Goal: Find specific page/section: Find specific page/section

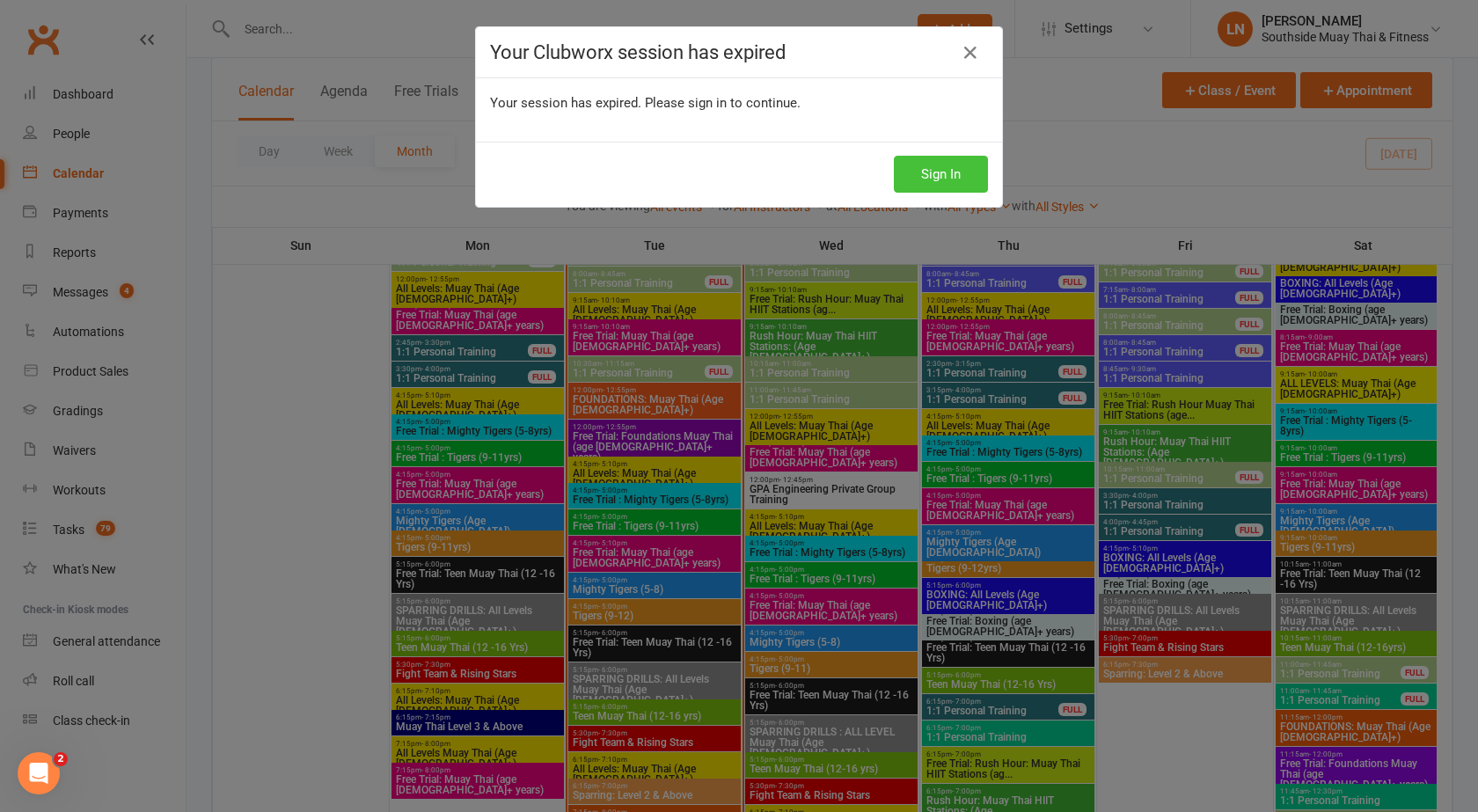
click at [967, 173] on button "Sign In" at bounding box center [941, 174] width 95 height 37
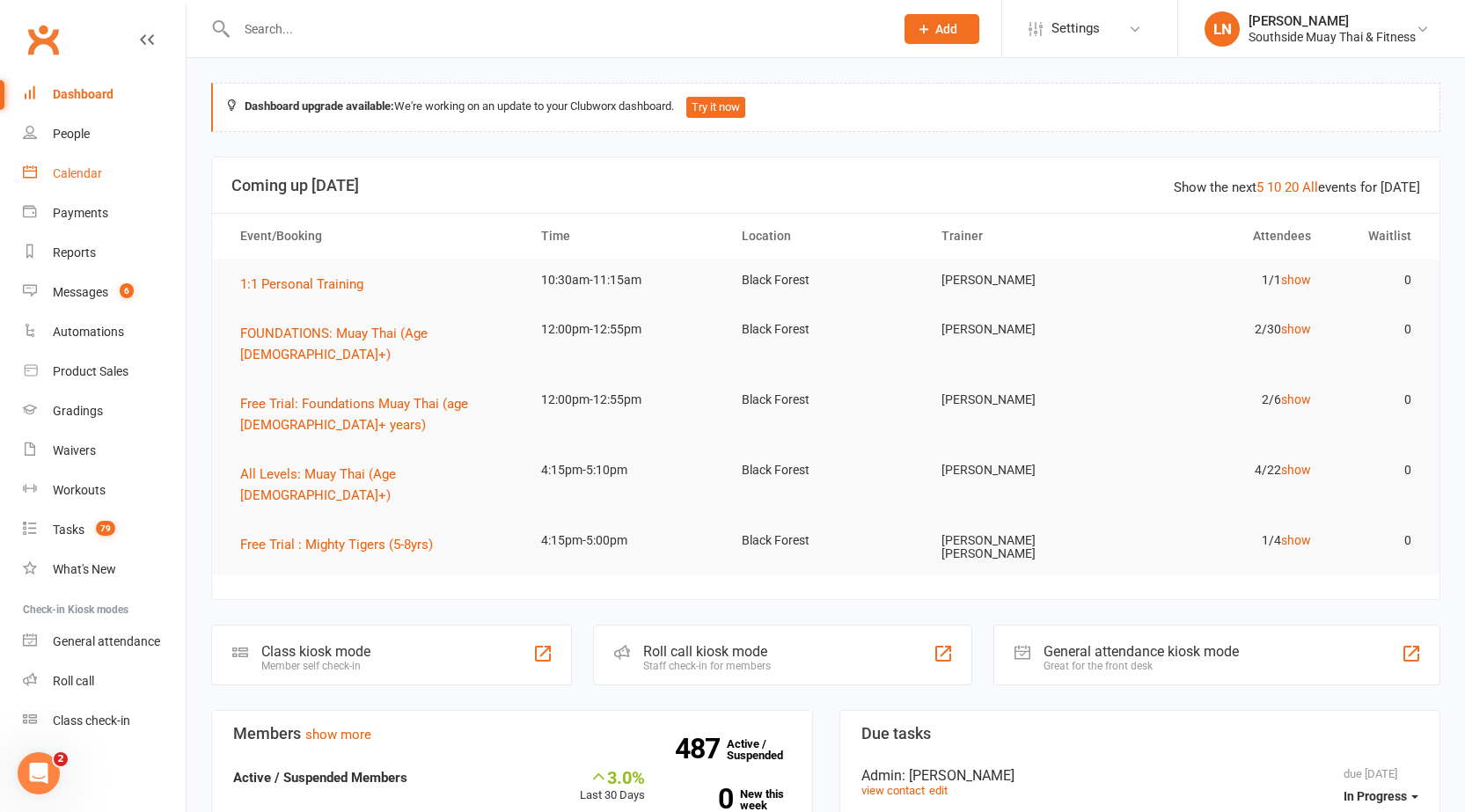
click at [97, 168] on div "Calendar" at bounding box center [78, 172] width 50 height 14
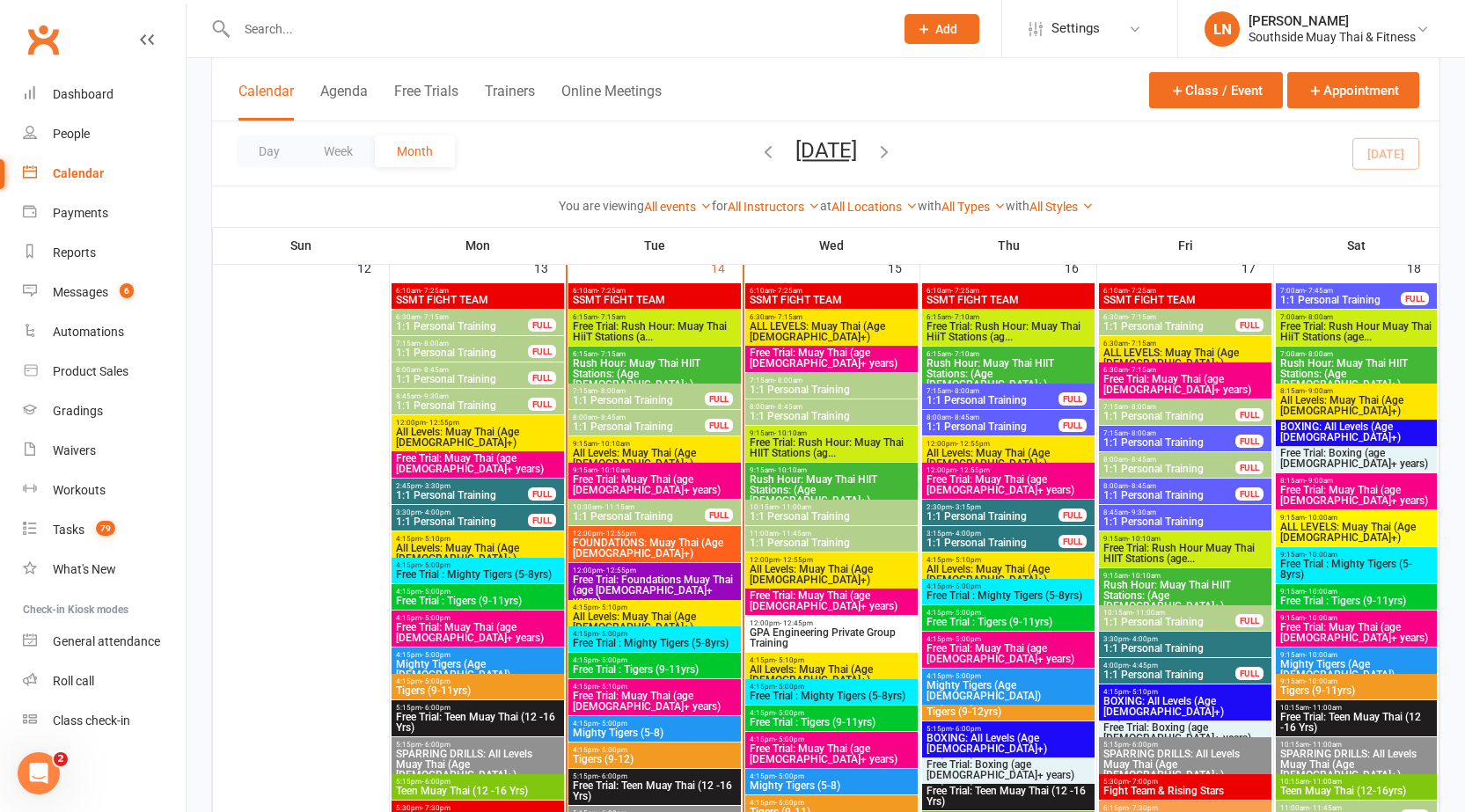
scroll to position [1845, 0]
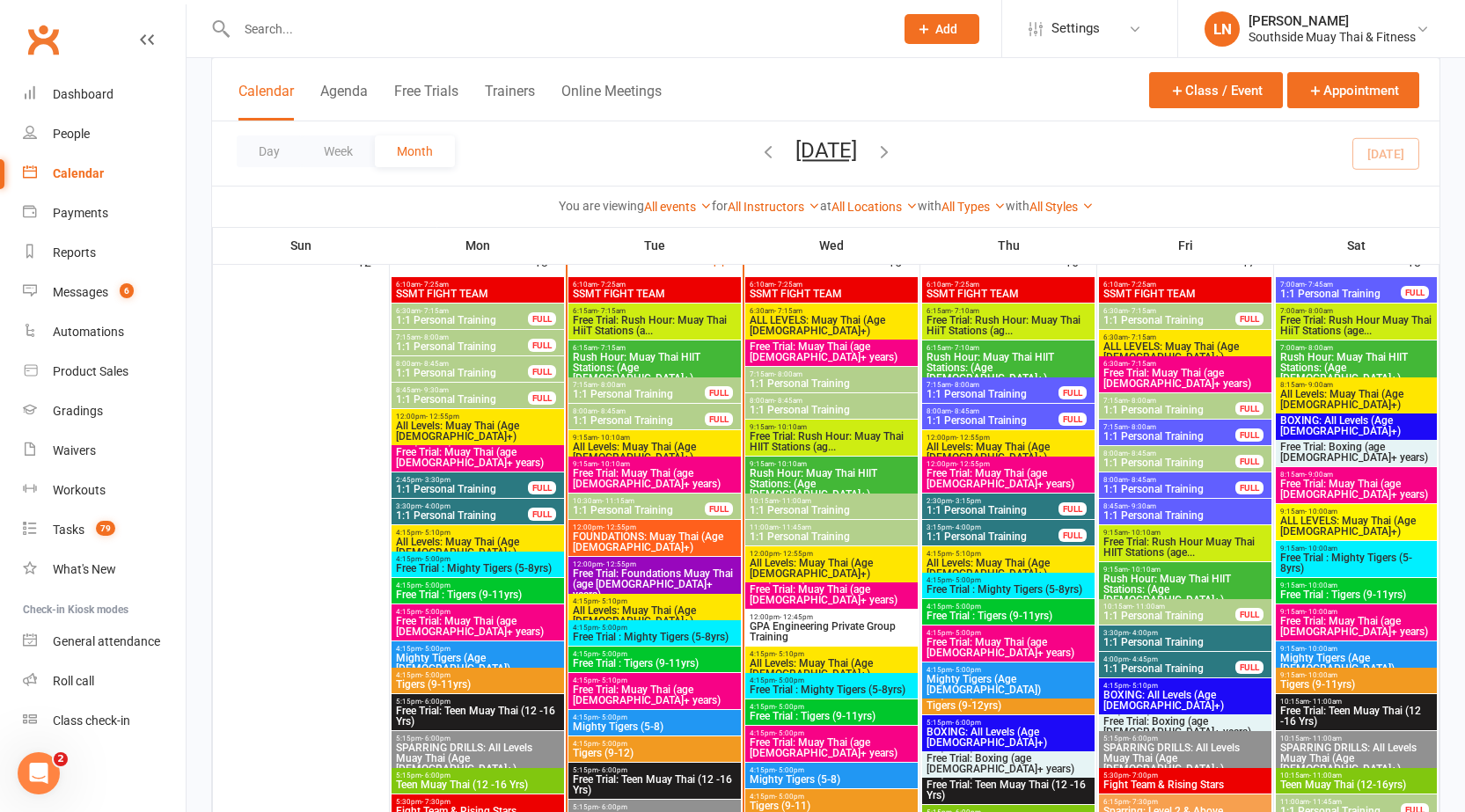
click at [620, 412] on span "- 8:45am" at bounding box center [611, 411] width 28 height 8
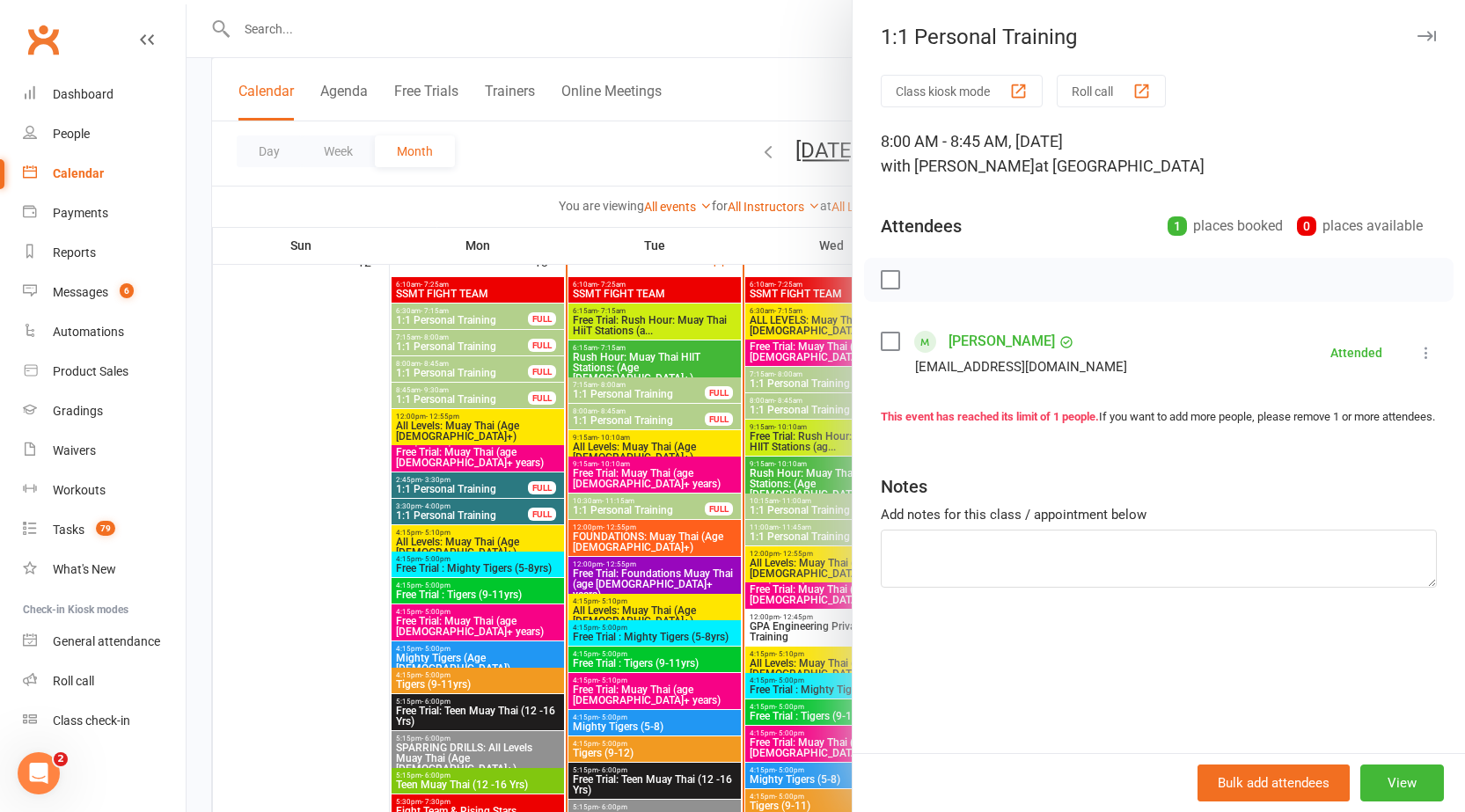
click at [607, 421] on div at bounding box center [825, 406] width 1279 height 812
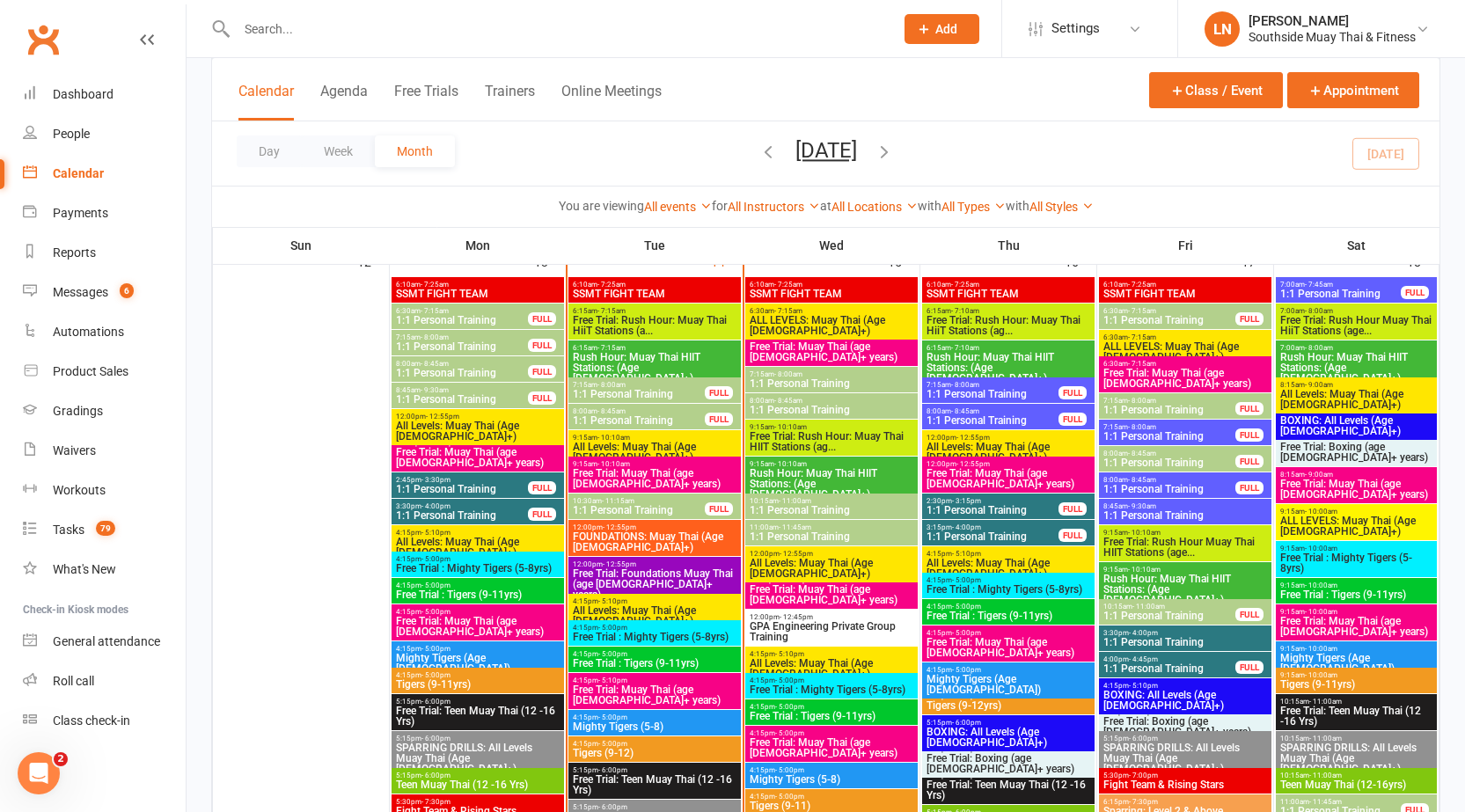
click at [603, 517] on div "10:30am - 11:15am 1:1 Personal Training FULL" at bounding box center [654, 506] width 173 height 26
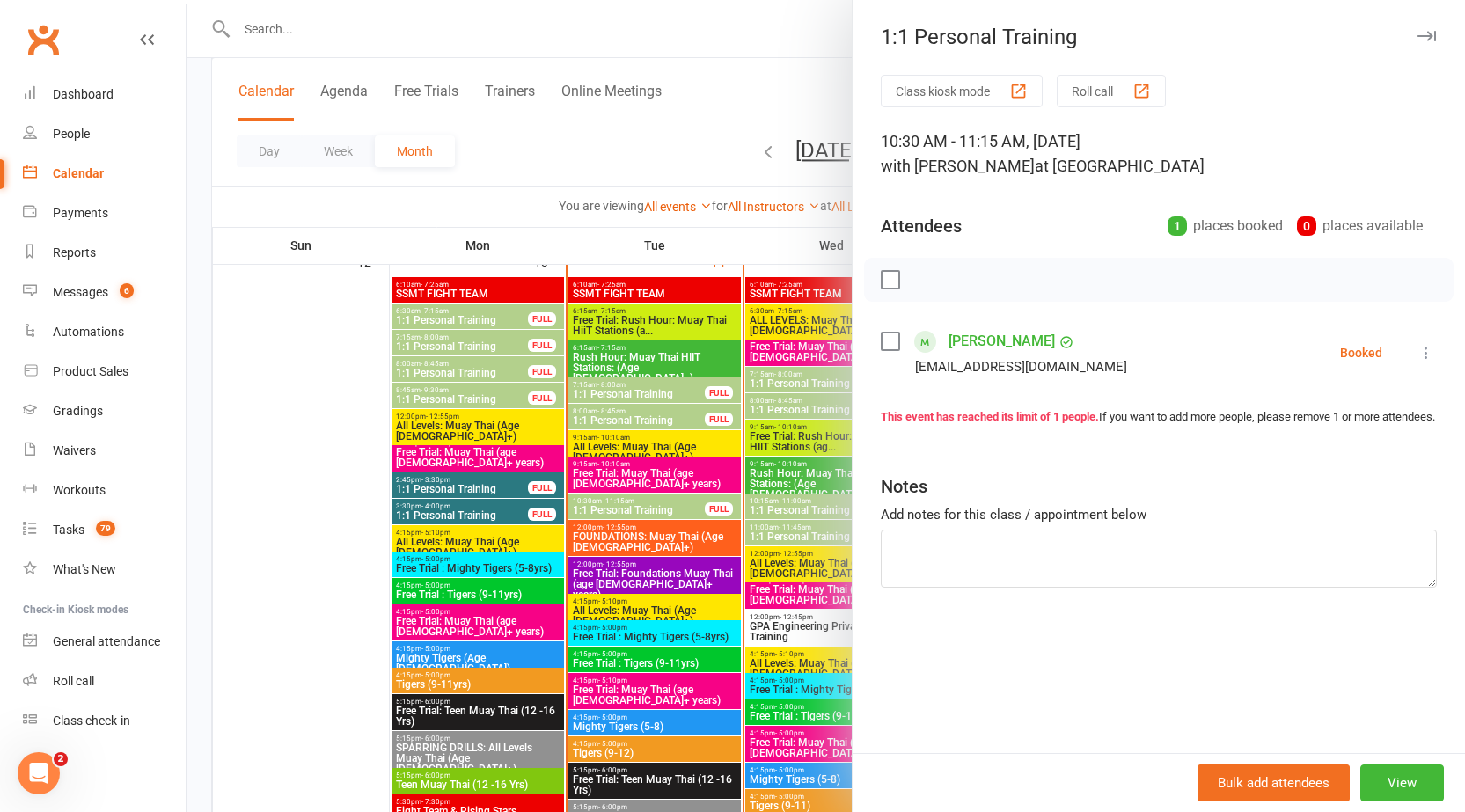
click at [298, 27] on div at bounding box center [825, 406] width 1279 height 812
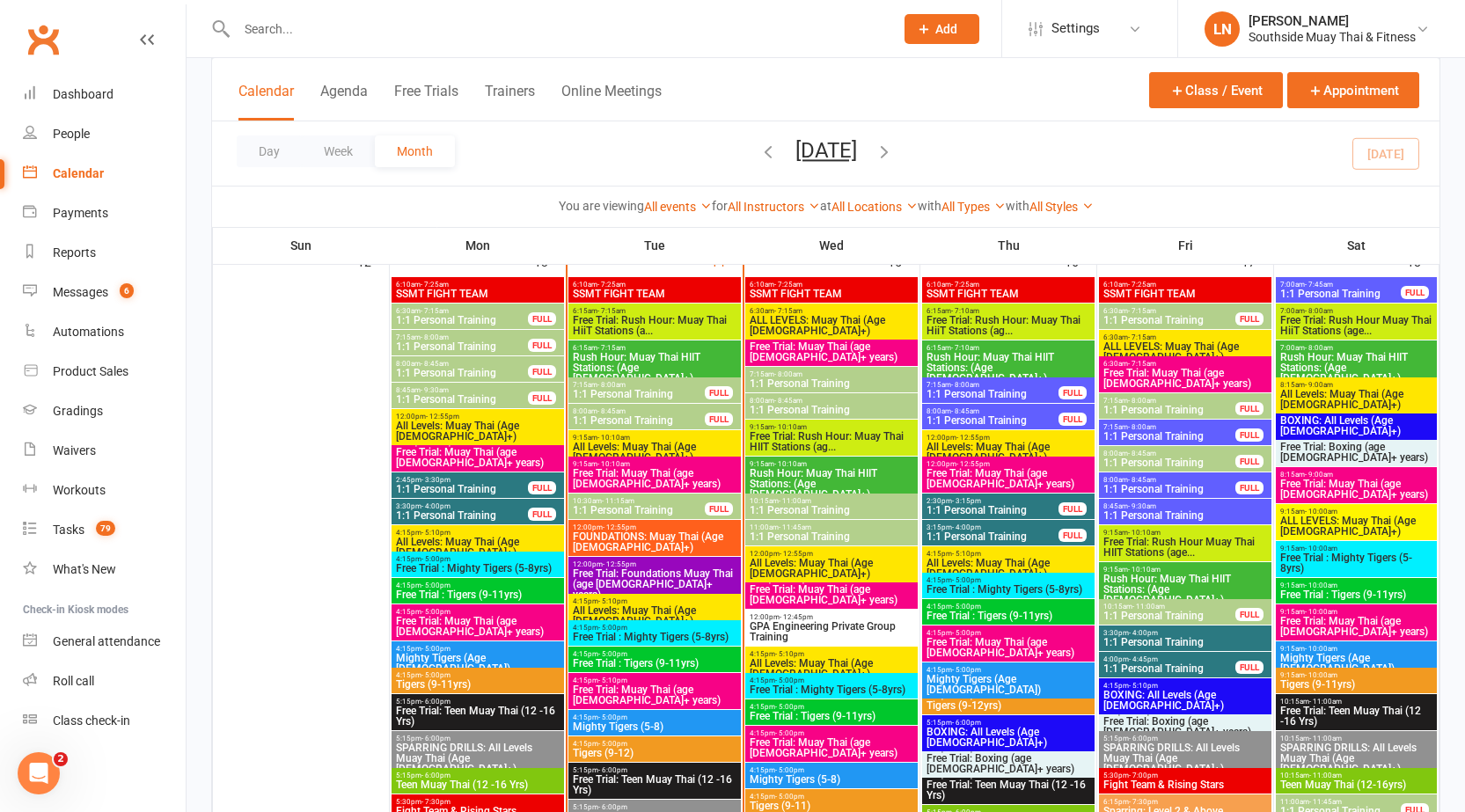
click at [341, 33] on input "text" at bounding box center [556, 28] width 650 height 25
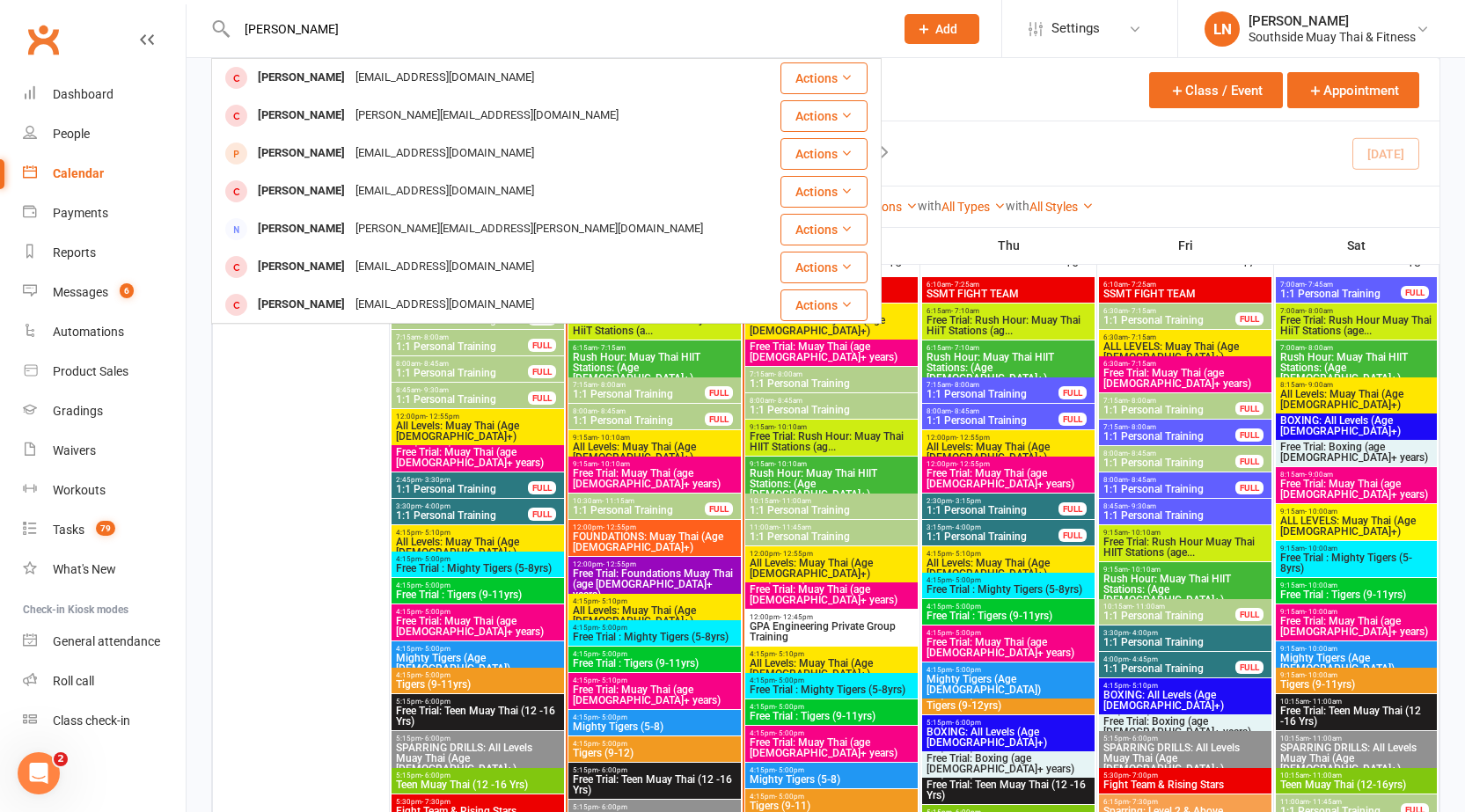
drag, startPoint x: 274, startPoint y: 39, endPoint x: 218, endPoint y: 39, distance: 56.0
click at [218, 39] on div "[PERSON_NAME] [PERSON_NAME] [EMAIL_ADDRESS][DOMAIN_NAME] Actions [PERSON_NAME] …" at bounding box center [546, 28] width 670 height 57
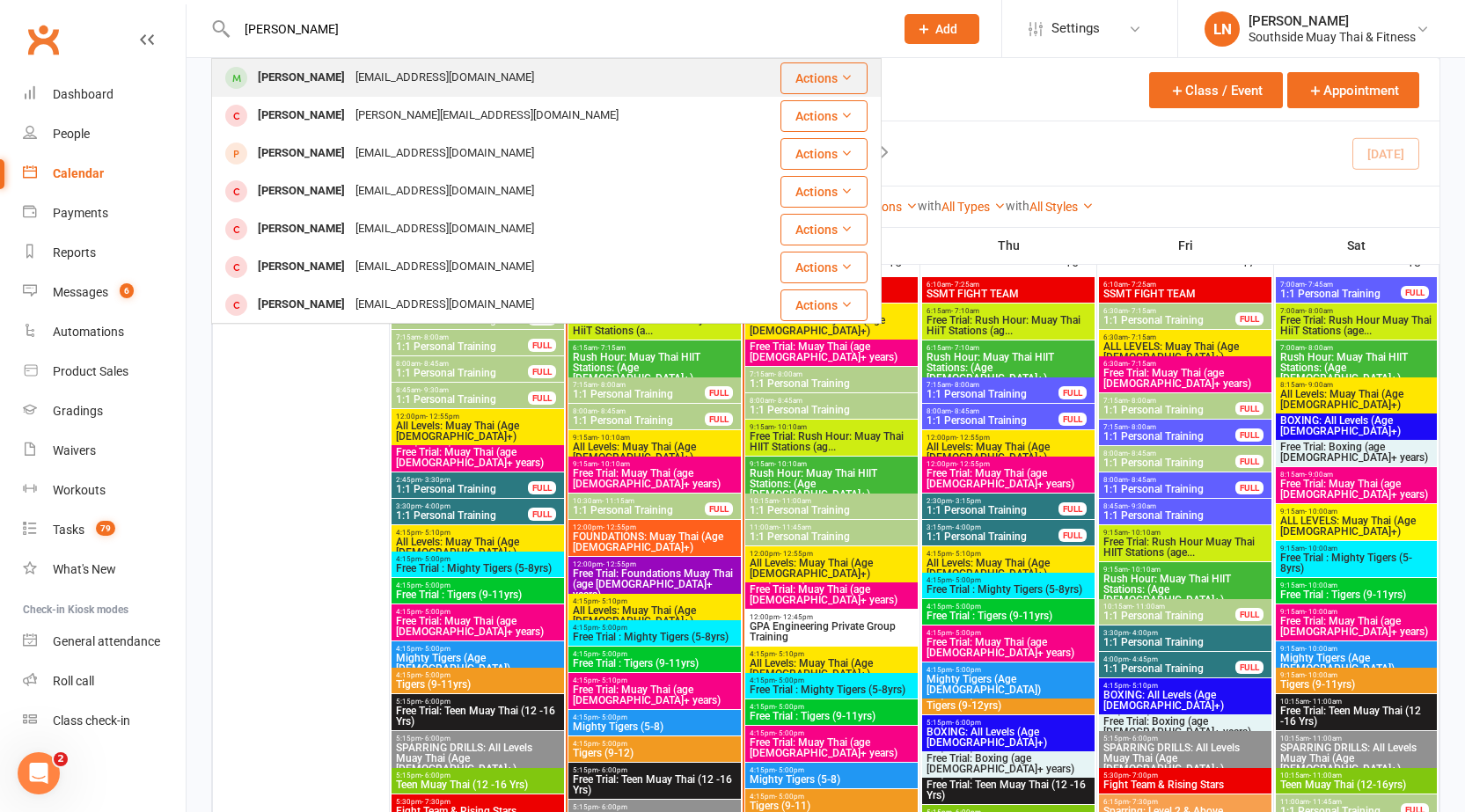
type input "[PERSON_NAME]"
click at [375, 75] on div "[EMAIL_ADDRESS][DOMAIN_NAME]" at bounding box center [444, 78] width 189 height 26
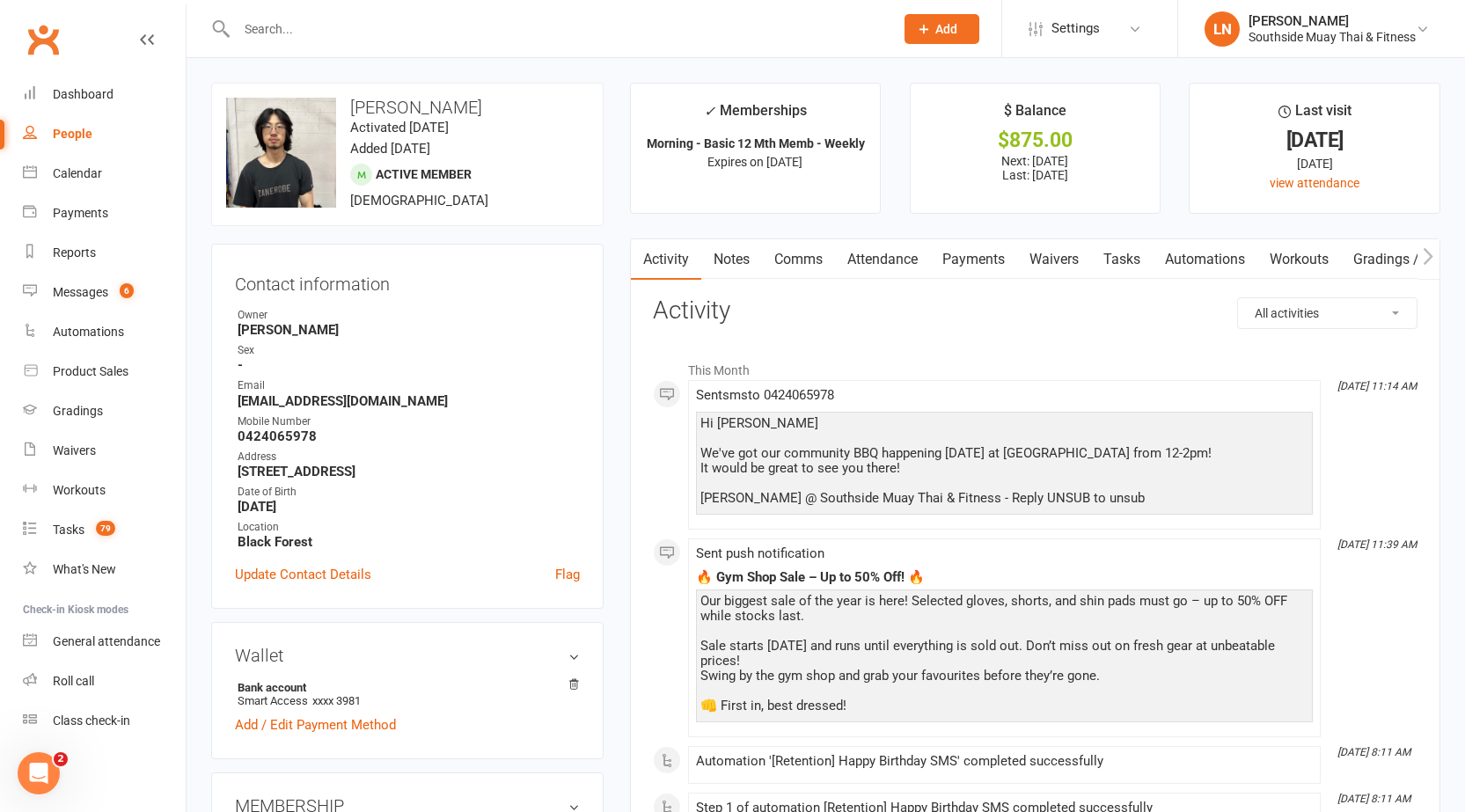
click at [277, 24] on input "text" at bounding box center [556, 28] width 650 height 25
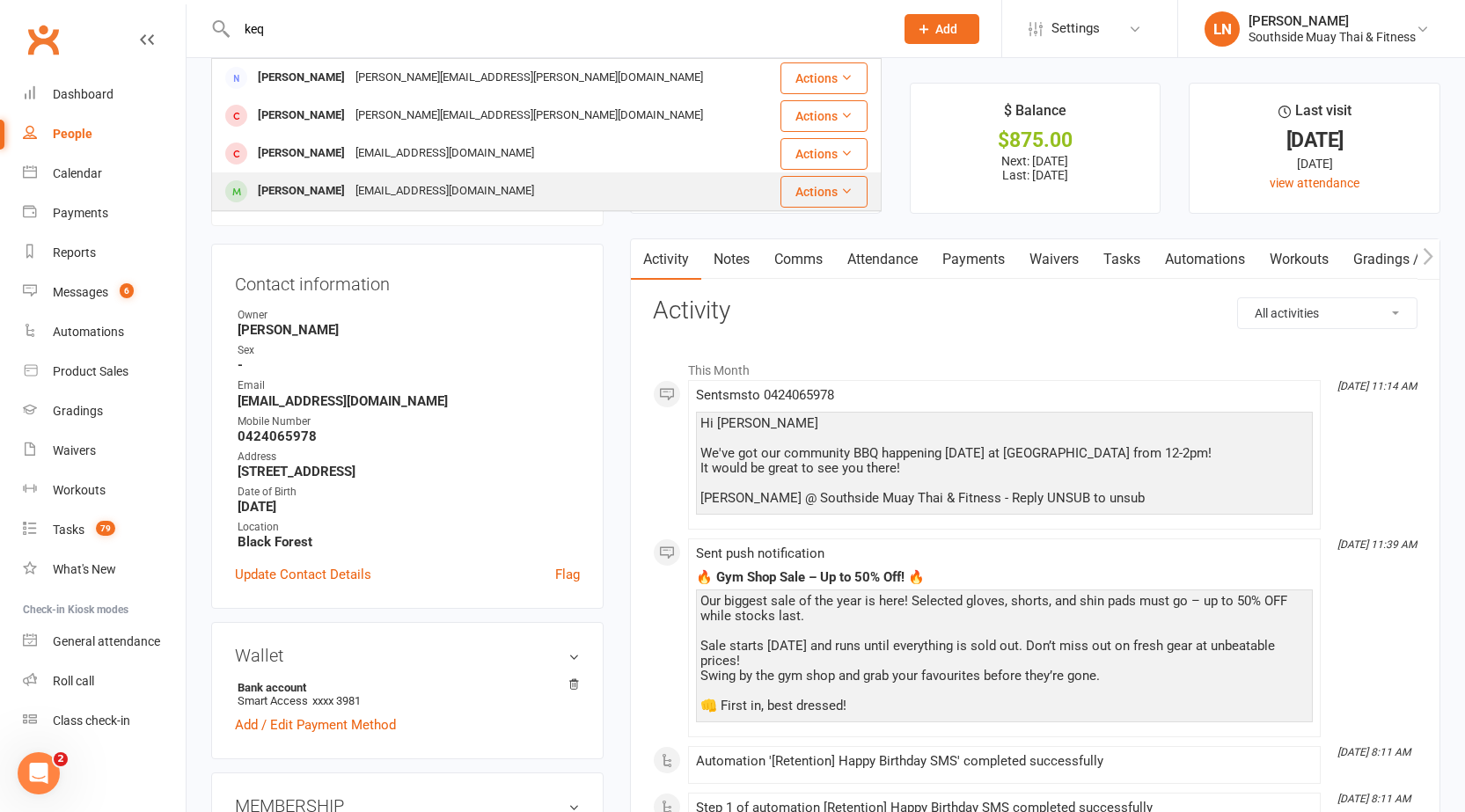
type input "keq"
click at [350, 184] on div "[EMAIL_ADDRESS][DOMAIN_NAME]" at bounding box center [444, 192] width 189 height 26
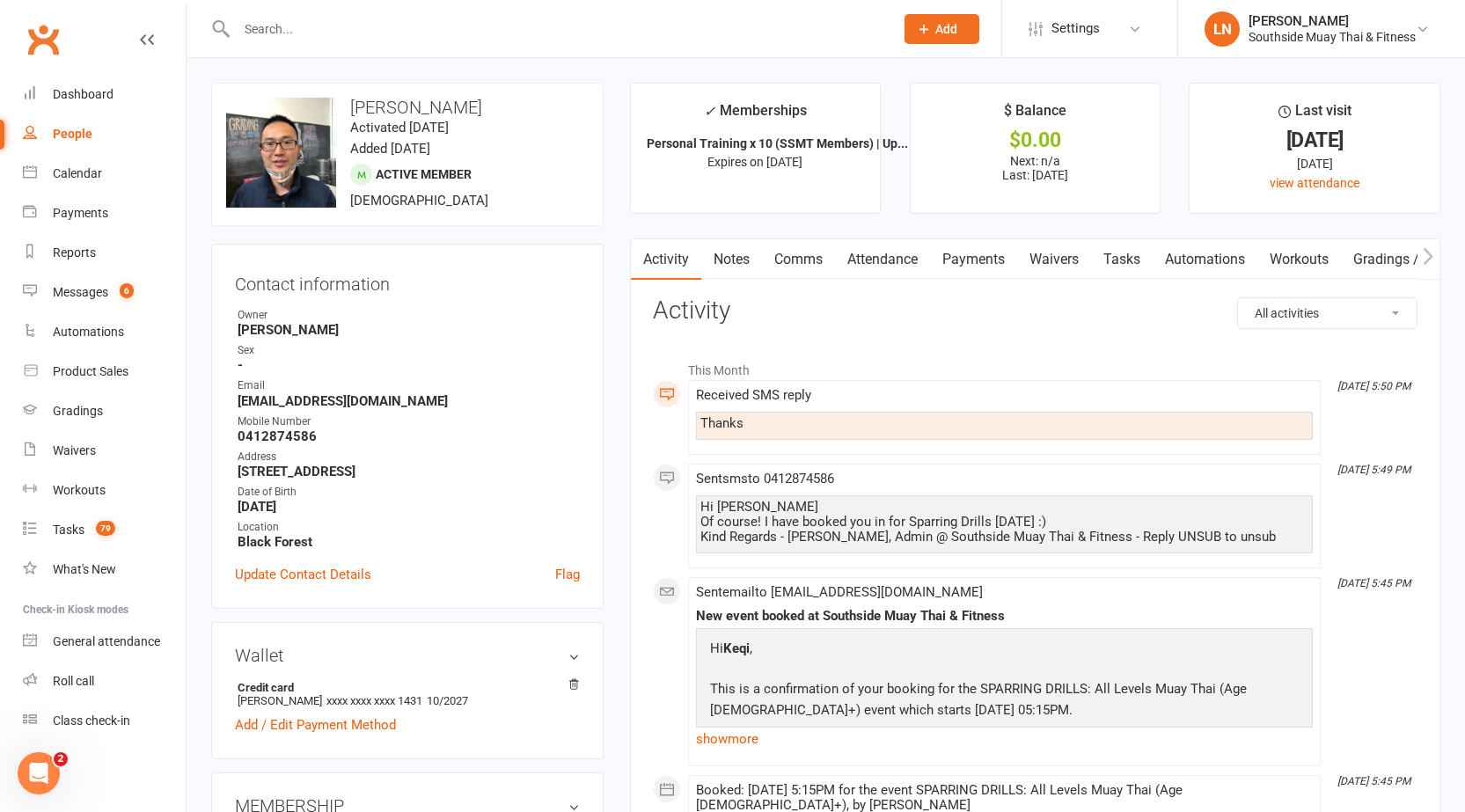
click at [738, 256] on link "Notes" at bounding box center [732, 260] width 61 height 40
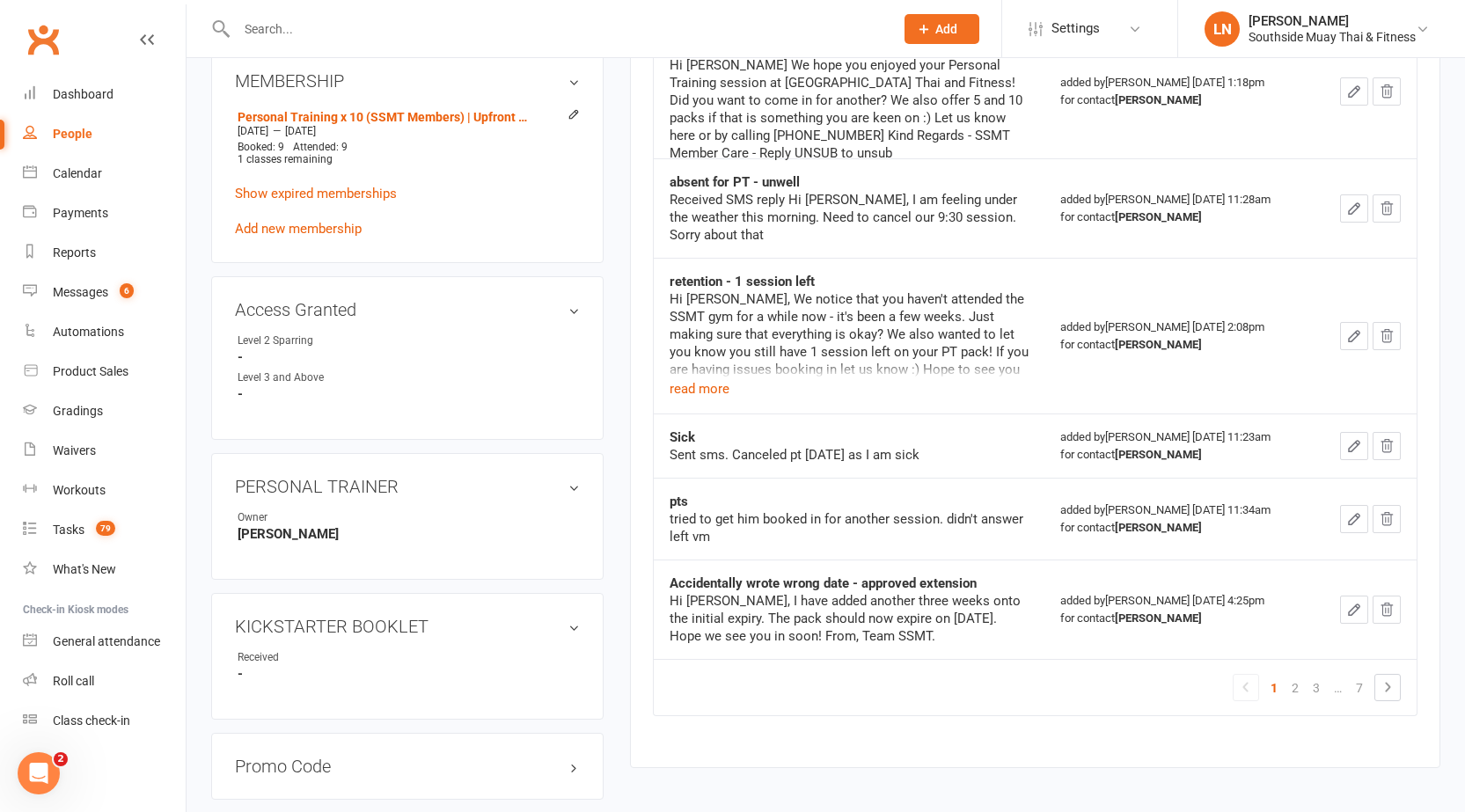
scroll to position [528, 0]
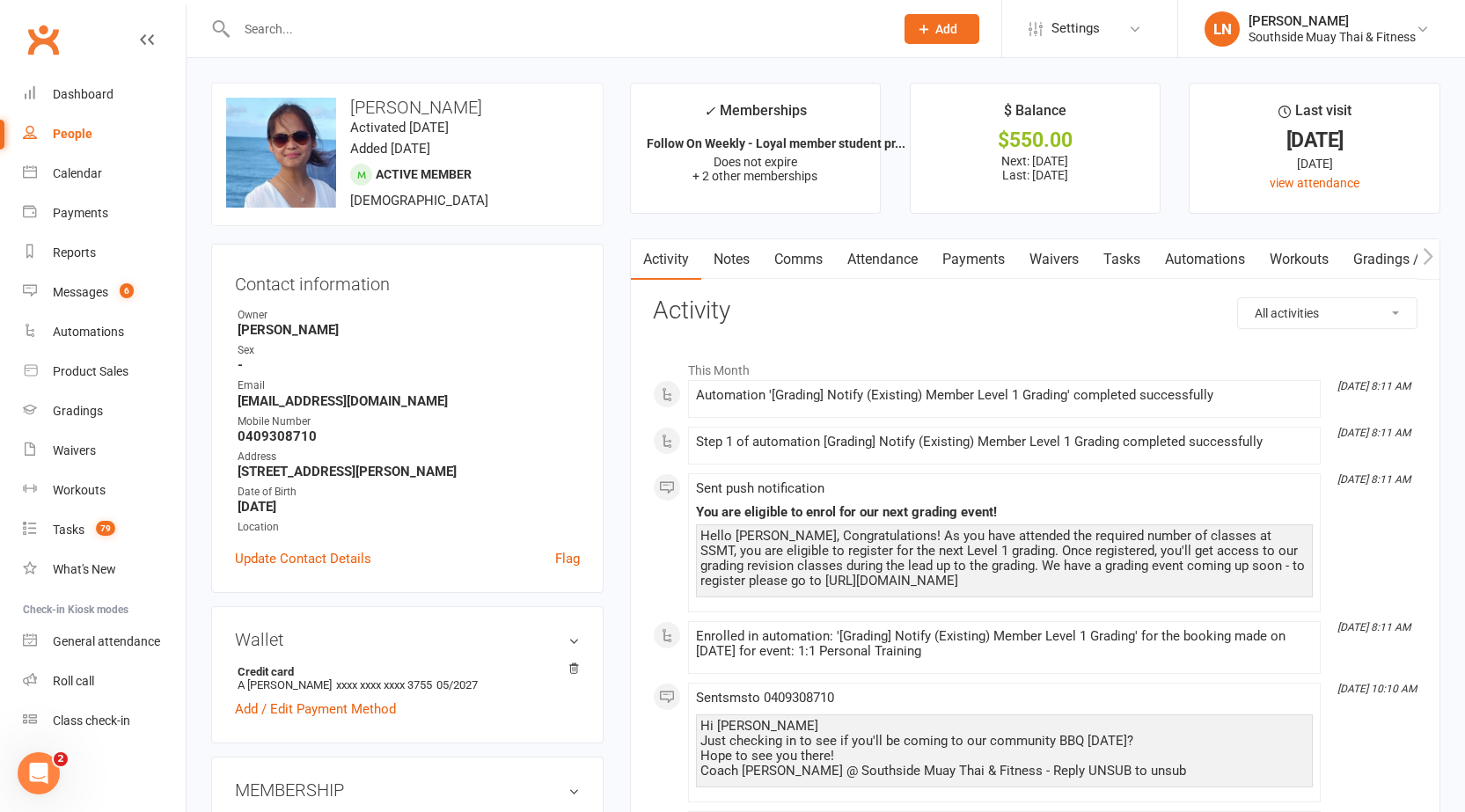
click at [740, 248] on link "Notes" at bounding box center [732, 260] width 61 height 40
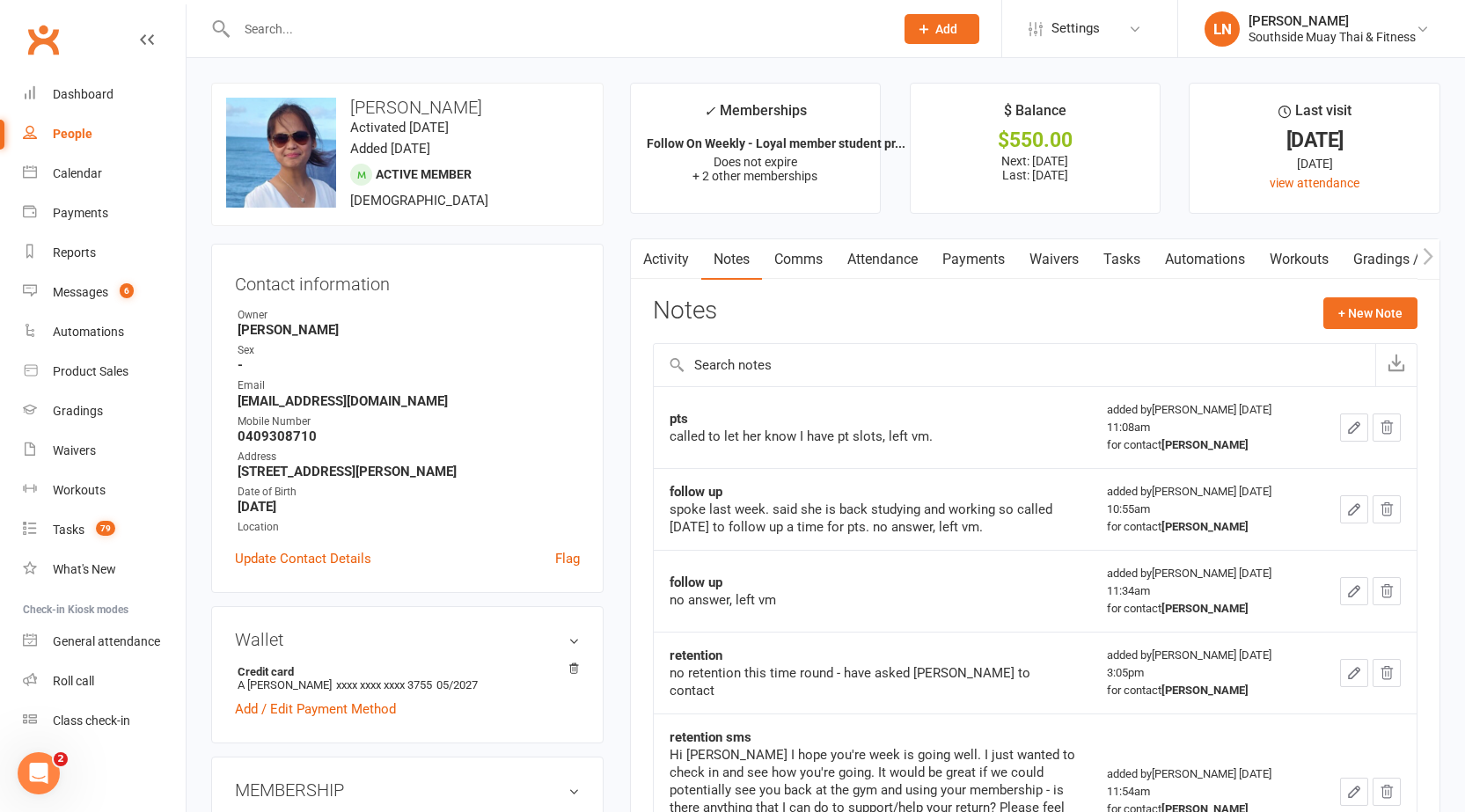
click at [675, 256] on link "Activity" at bounding box center [665, 260] width 71 height 40
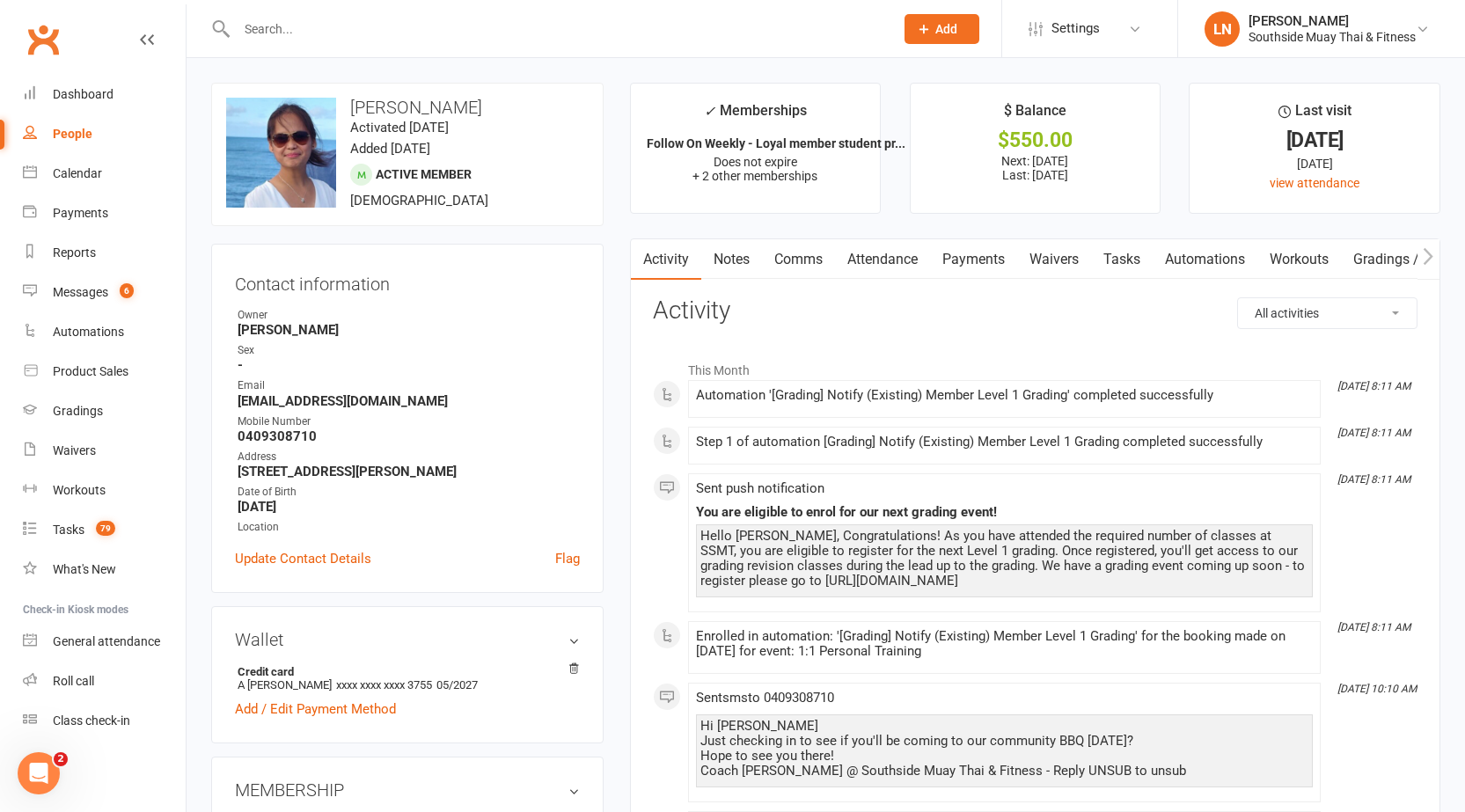
click at [886, 262] on link "Attendance" at bounding box center [883, 260] width 95 height 40
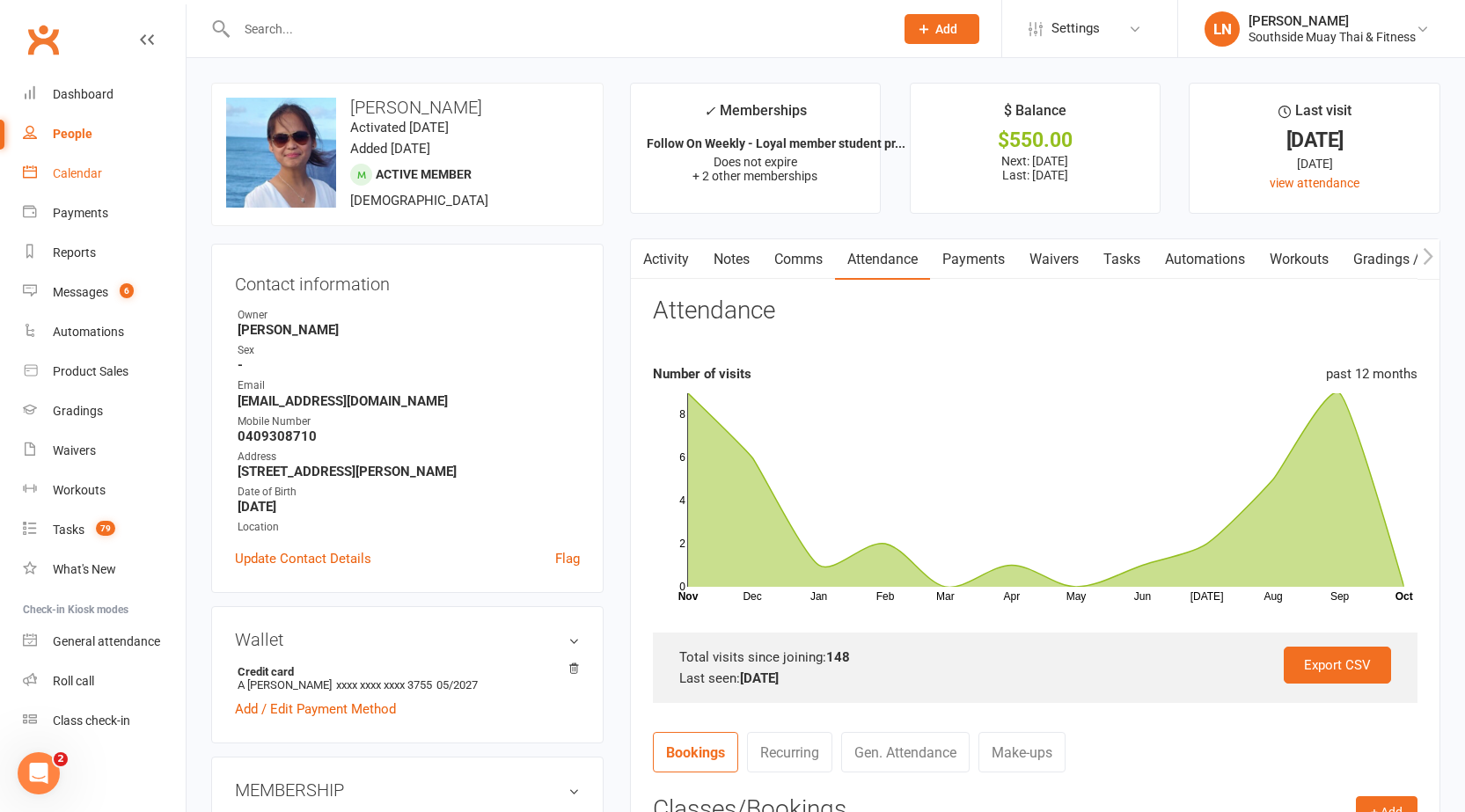
click at [97, 184] on link "Calendar" at bounding box center [104, 173] width 162 height 39
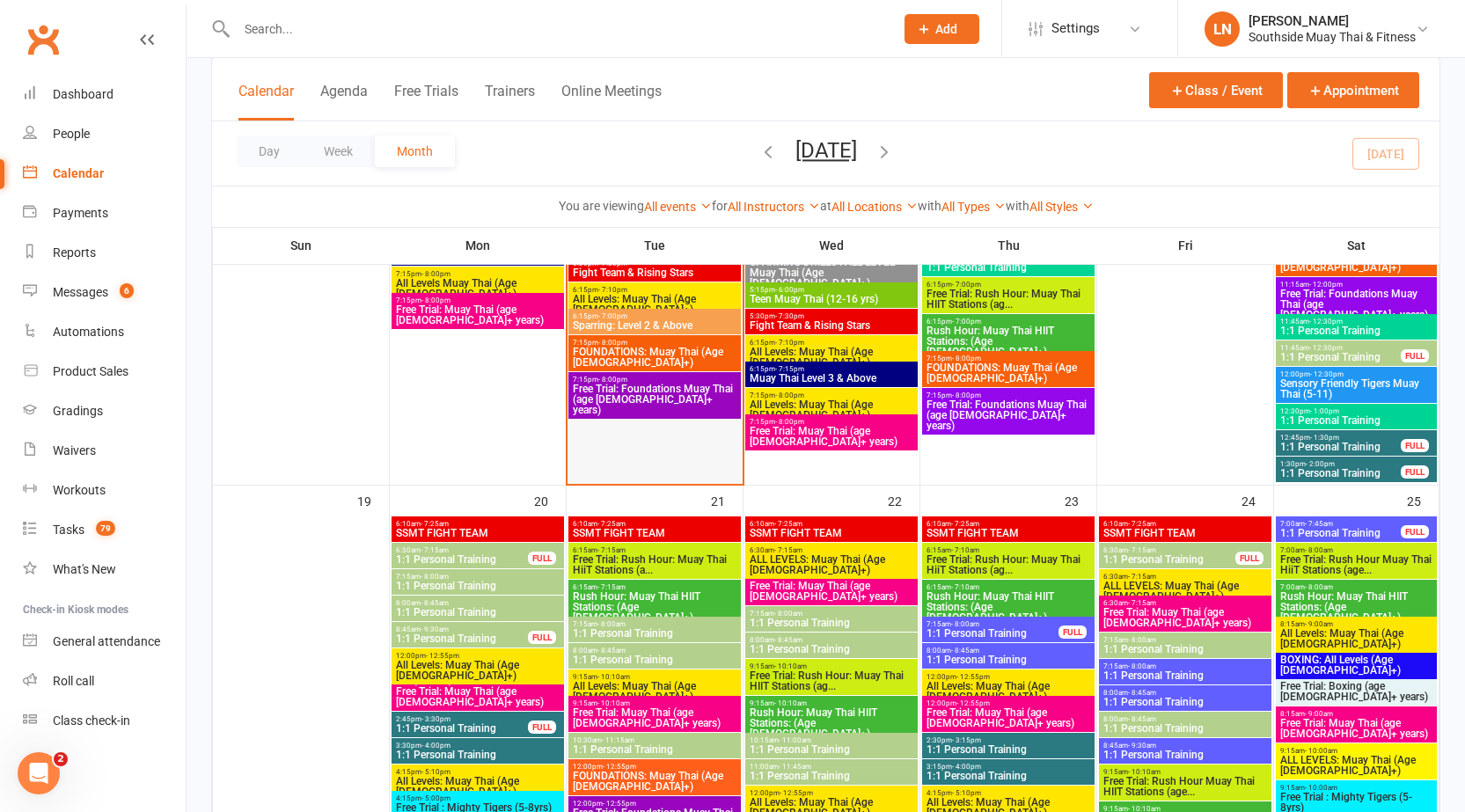
scroll to position [2567, 0]
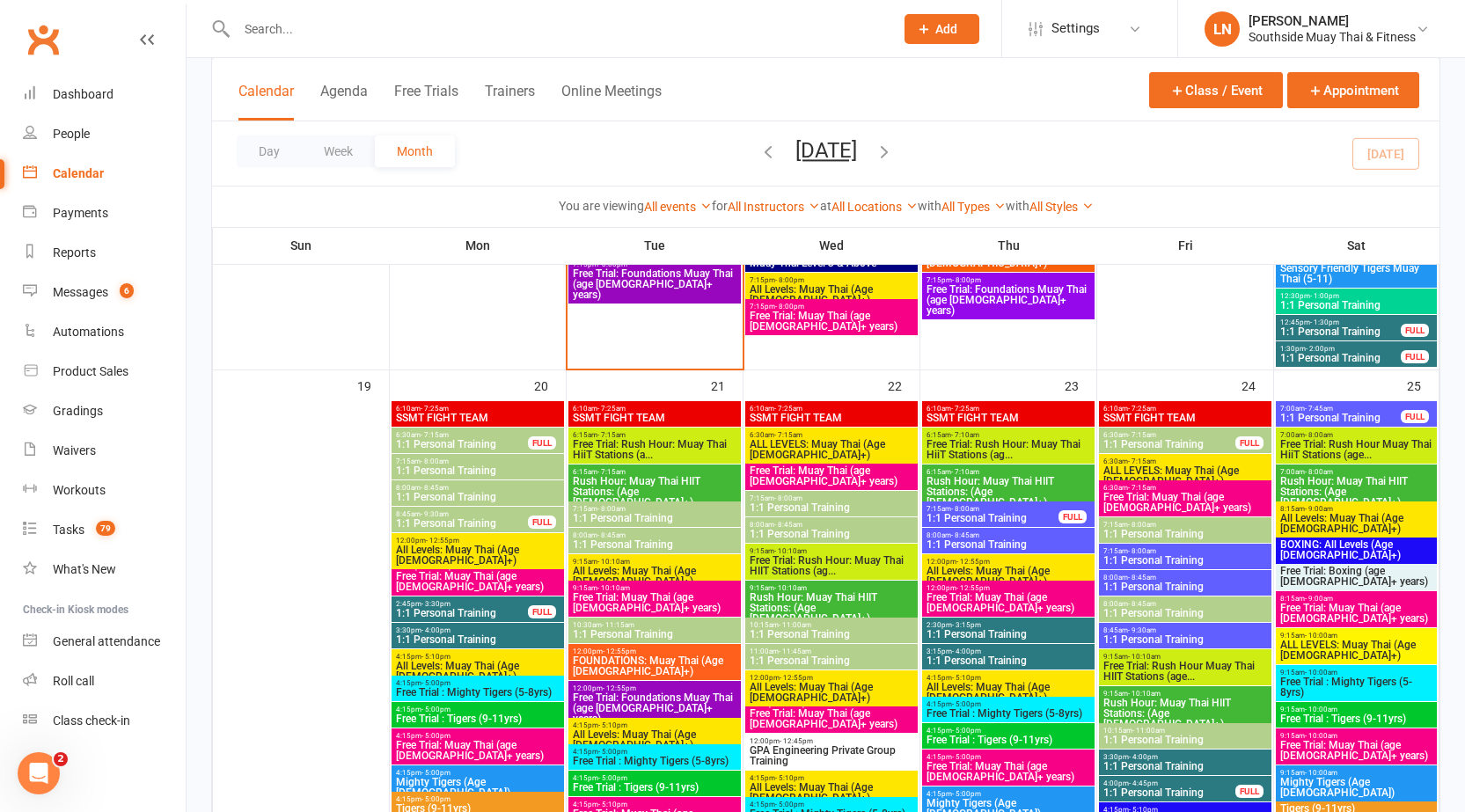
click at [624, 536] on span "- 8:45am" at bounding box center [611, 535] width 28 height 8
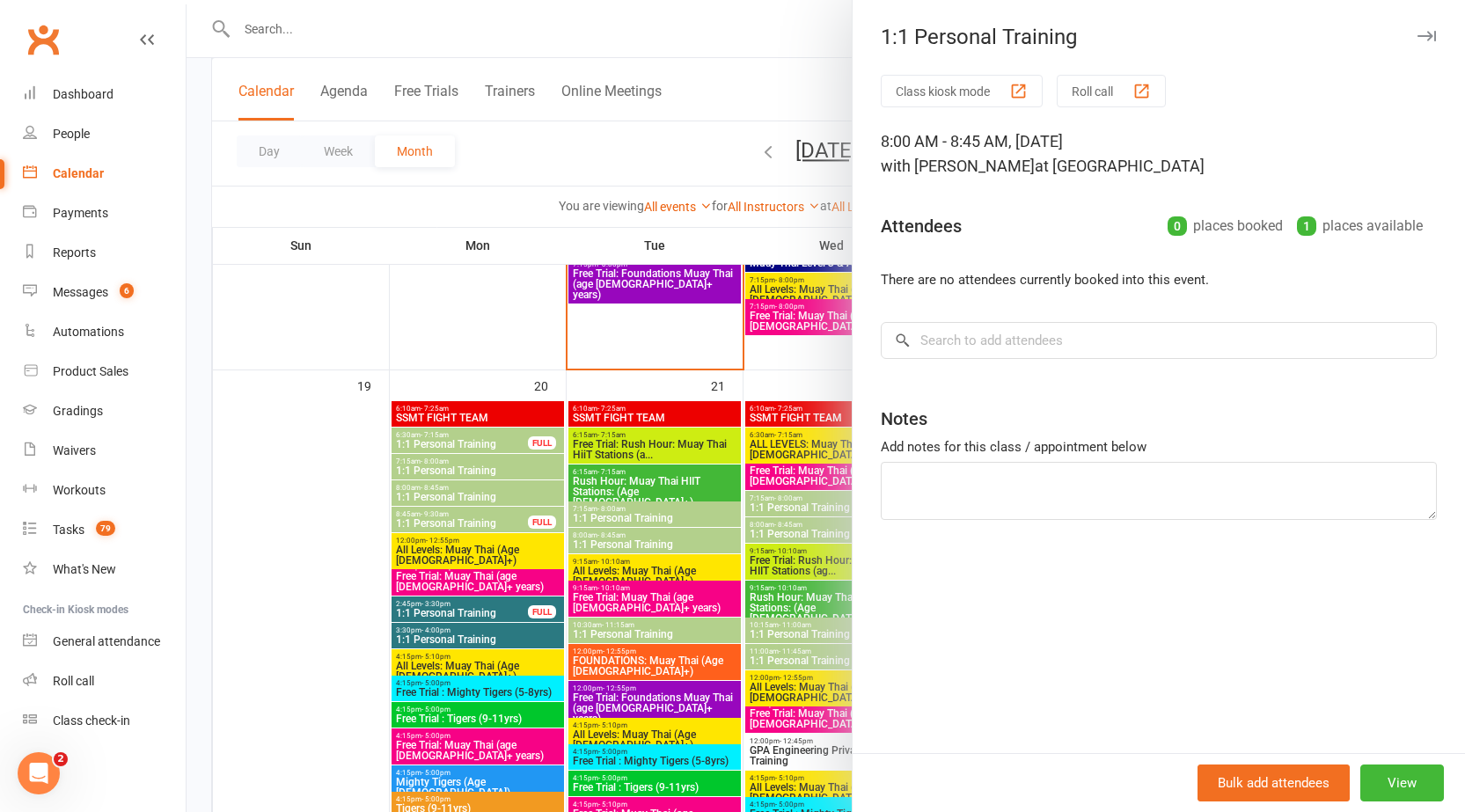
click at [626, 537] on div at bounding box center [825, 406] width 1279 height 812
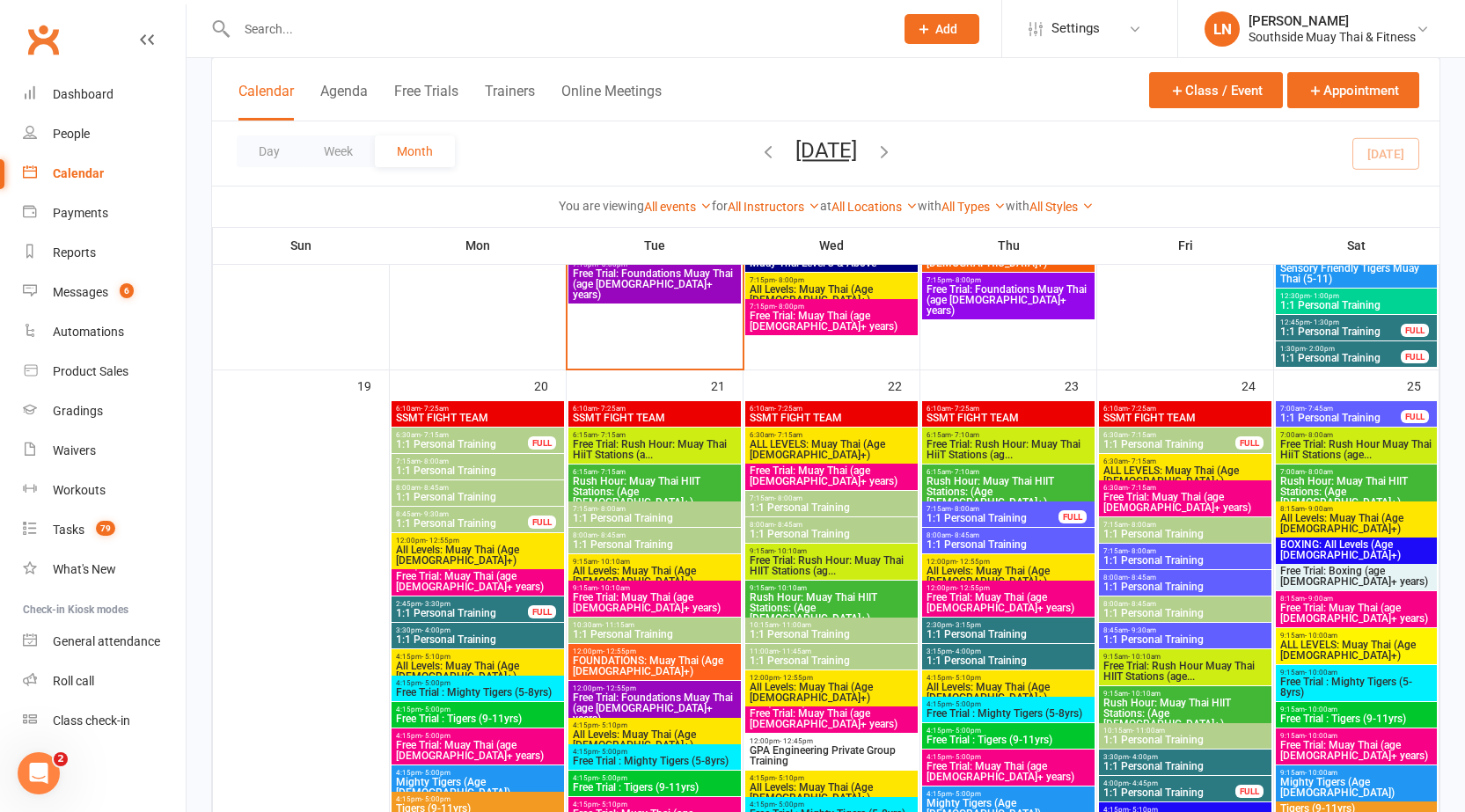
click at [436, 439] on span "1:1 Personal Training" at bounding box center [462, 444] width 134 height 11
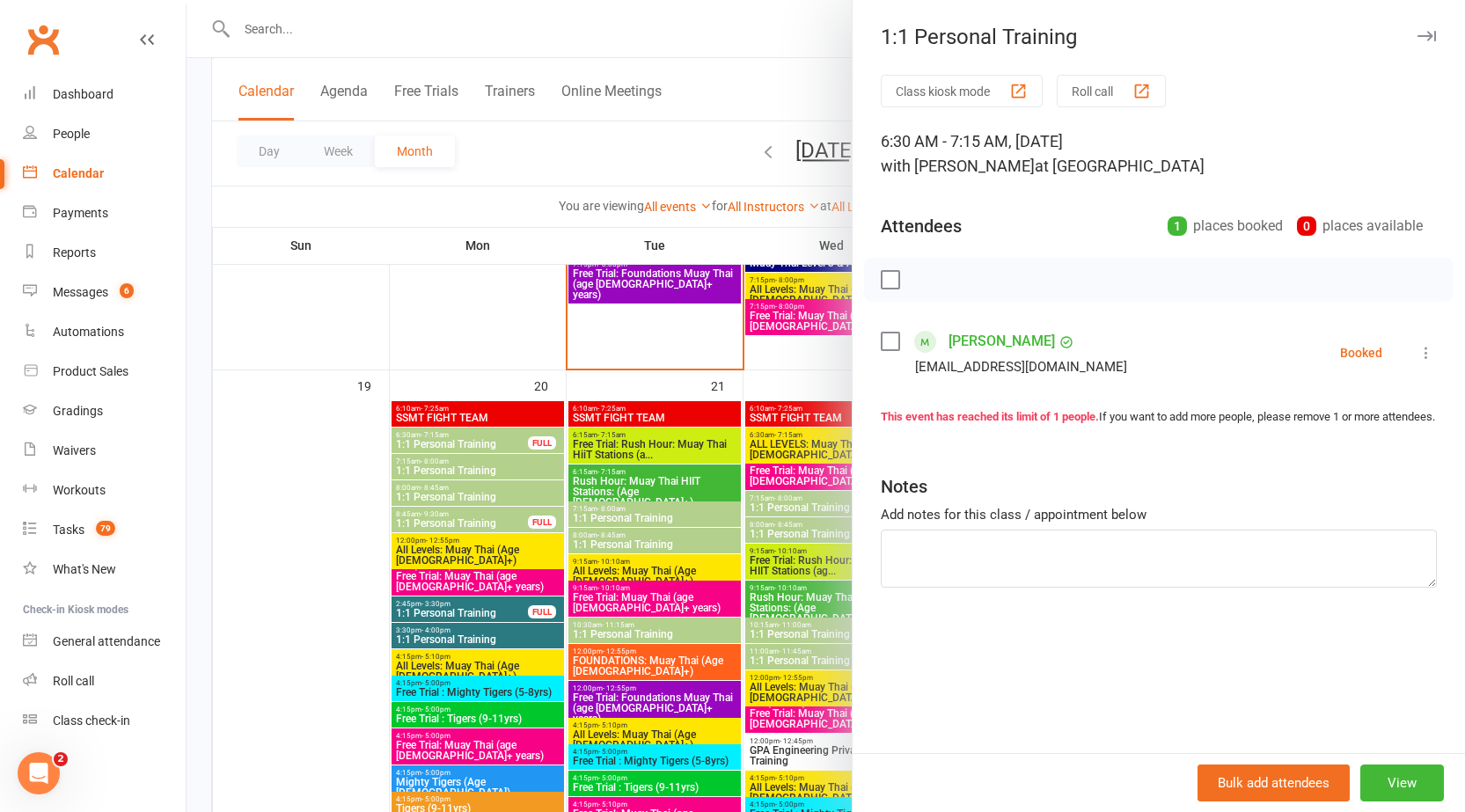
click at [436, 439] on div at bounding box center [825, 406] width 1279 height 812
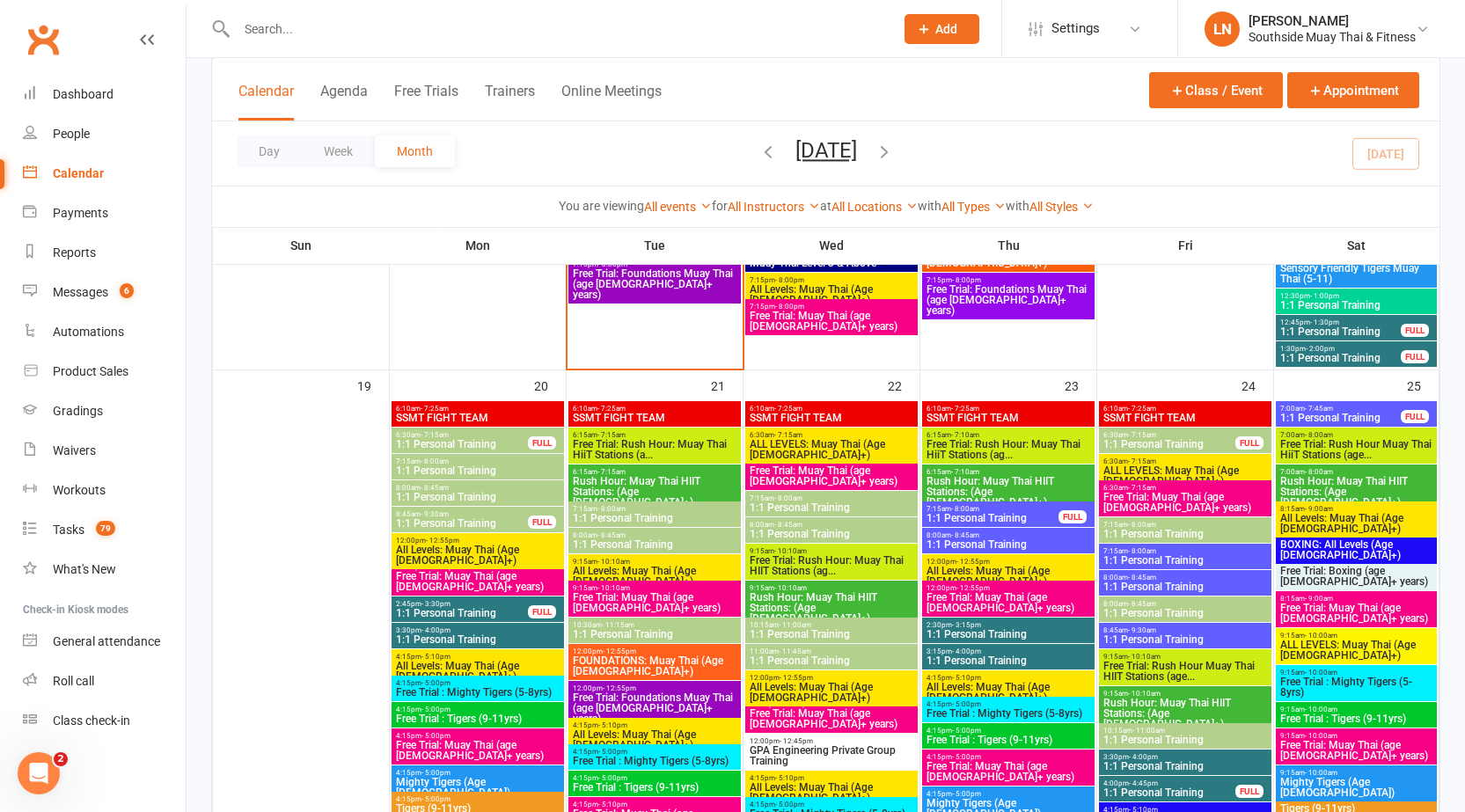
click at [465, 518] on span "1:1 Personal Training" at bounding box center [462, 524] width 134 height 11
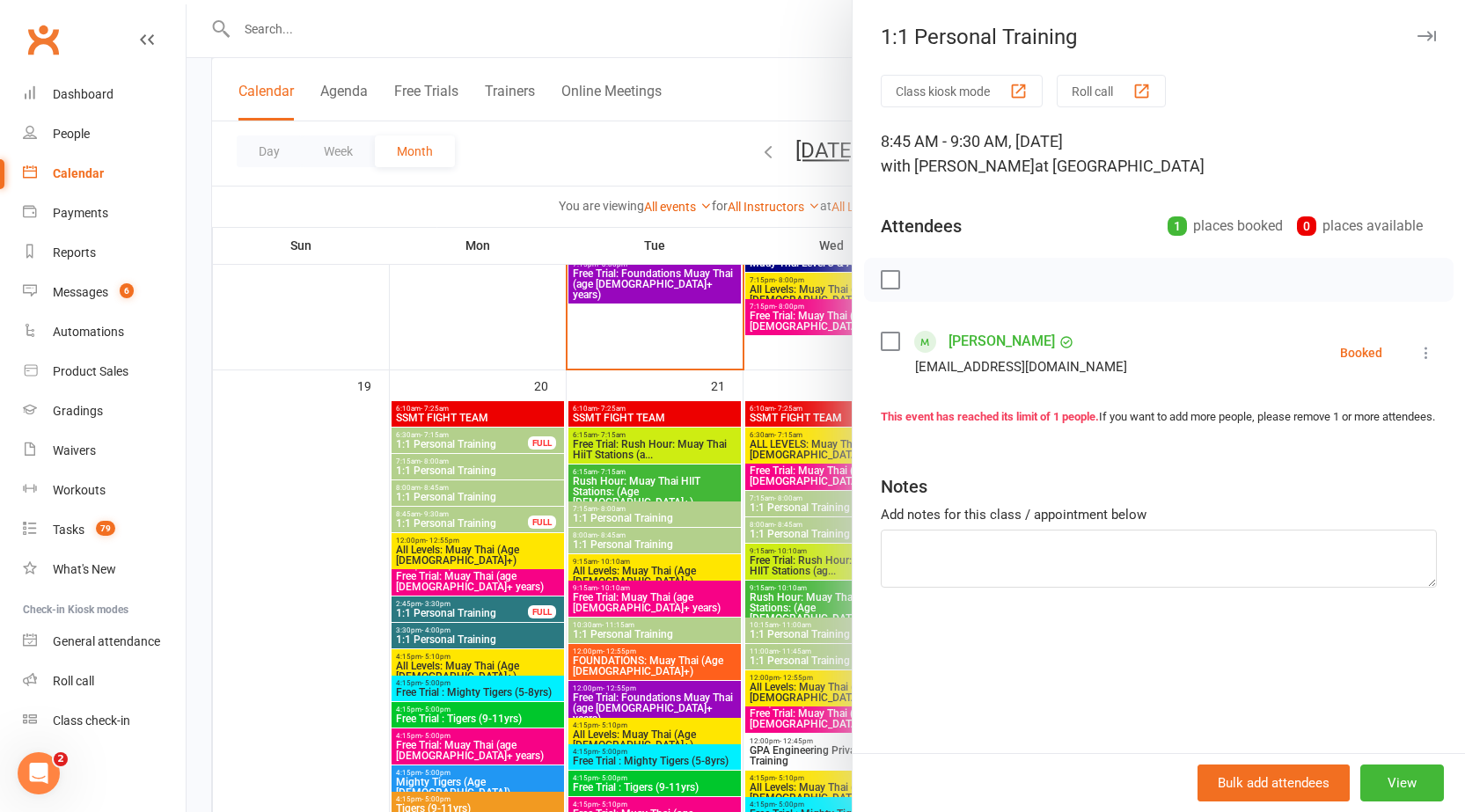
click at [481, 520] on div at bounding box center [825, 406] width 1279 height 812
